Goal: Find specific page/section: Find specific page/section

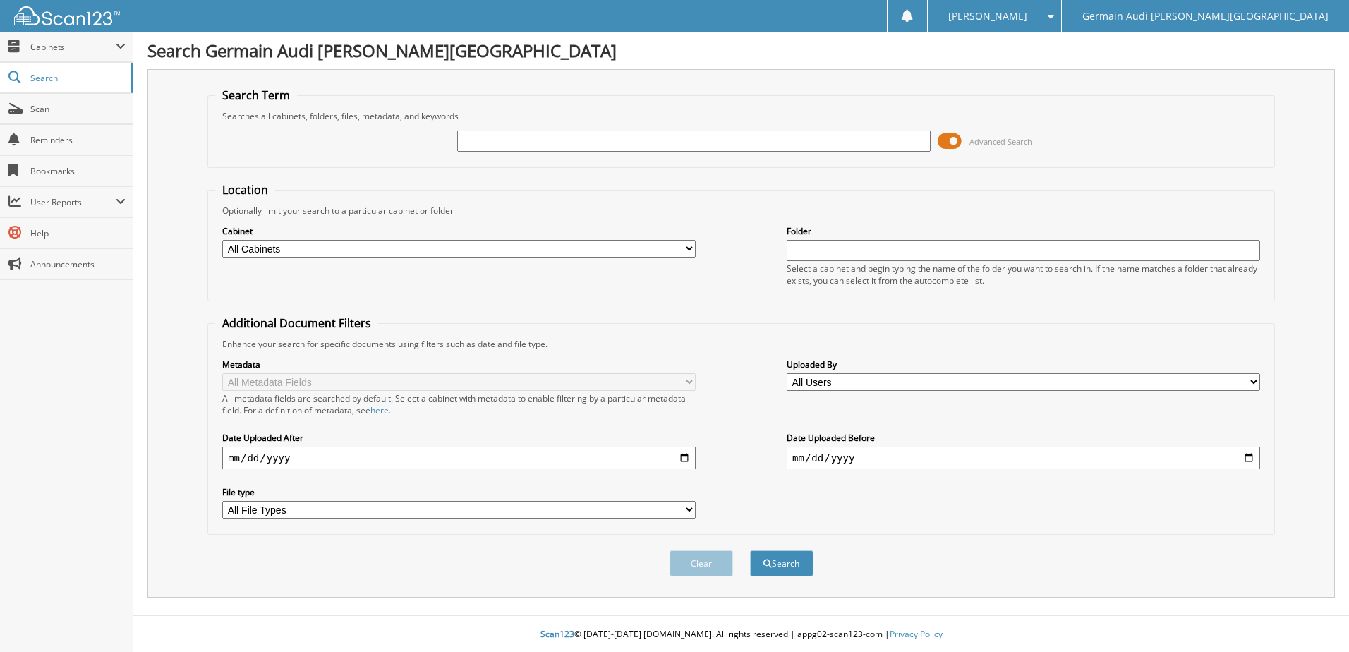
click at [563, 138] on input "text" at bounding box center [694, 141] width 474 height 21
type input "47040"
click at [750, 551] on button "Search" at bounding box center [782, 564] width 64 height 26
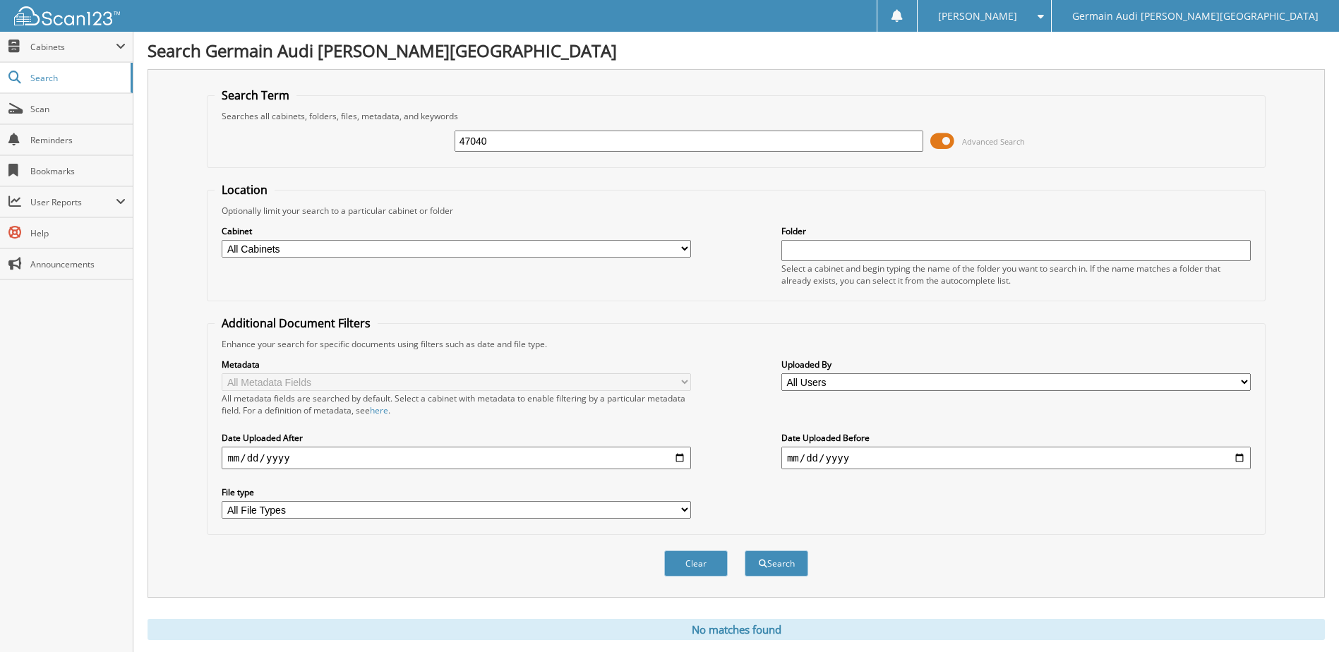
drag, startPoint x: 491, startPoint y: 139, endPoint x: 282, endPoint y: 126, distance: 209.3
click at [283, 129] on div "47040 Advanced Search" at bounding box center [736, 141] width 1042 height 38
type input "46636"
click at [745, 551] on button "Search" at bounding box center [777, 564] width 64 height 26
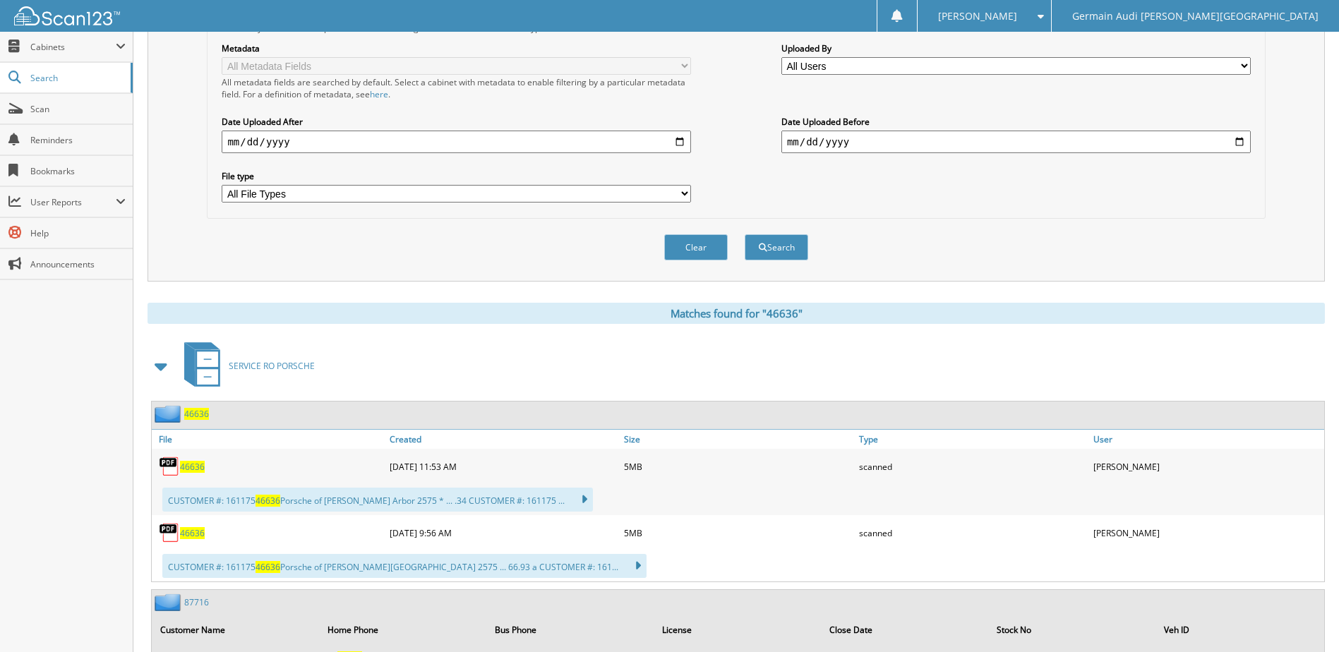
scroll to position [494, 0]
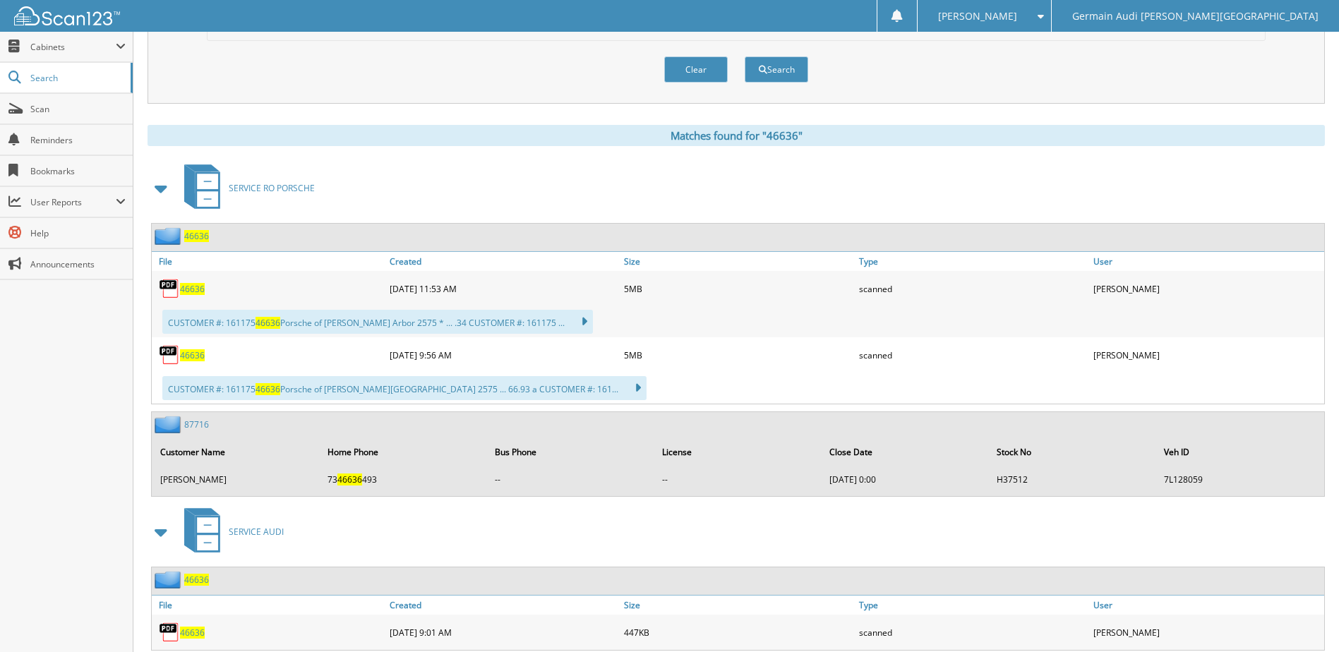
click at [193, 289] on span "46636" at bounding box center [192, 289] width 25 height 12
